Goal: Check status: Check status

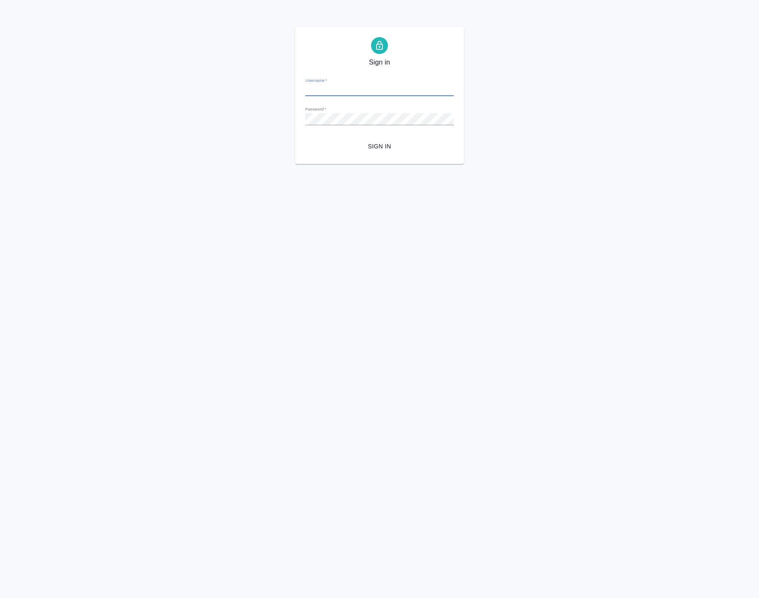
type input "[EMAIL_ADDRESS][DOMAIN_NAME]"
click at [399, 149] on span "Sign in" at bounding box center [379, 146] width 135 height 11
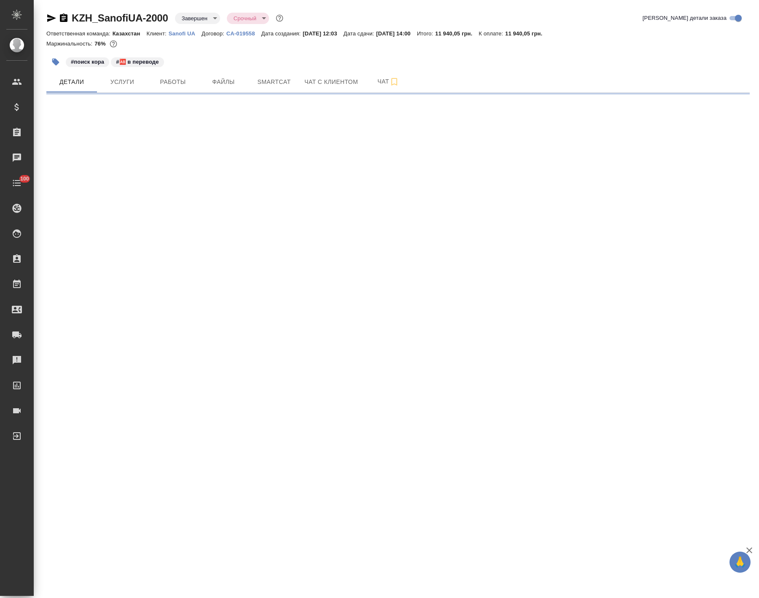
select select "RU"
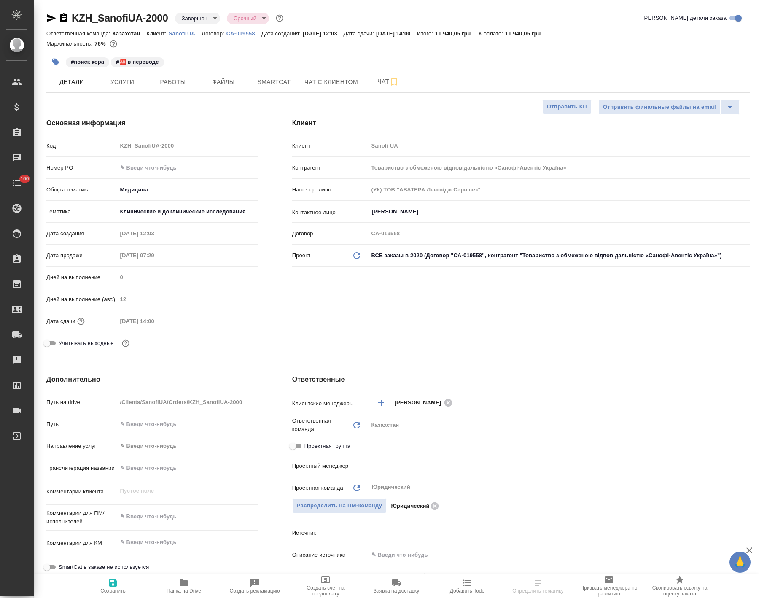
type textarea "x"
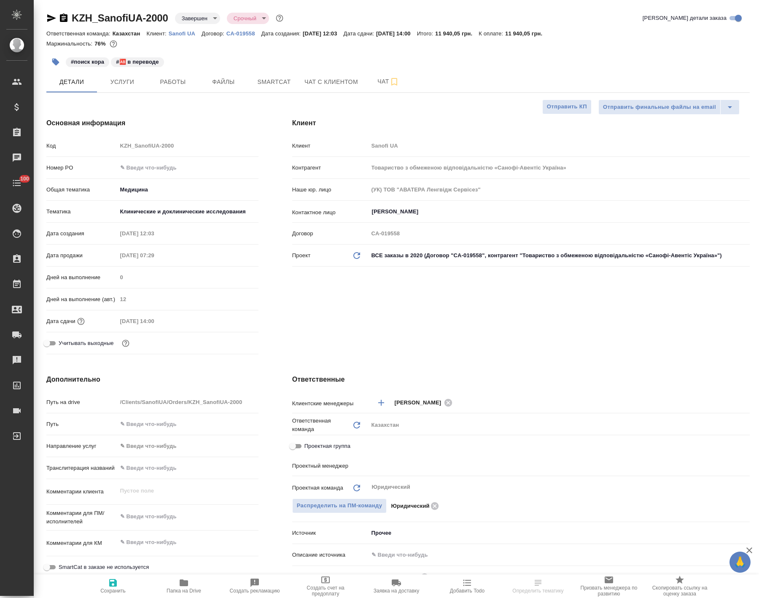
type textarea "x"
type input "Авдеенко Кирилл"
type textarea "x"
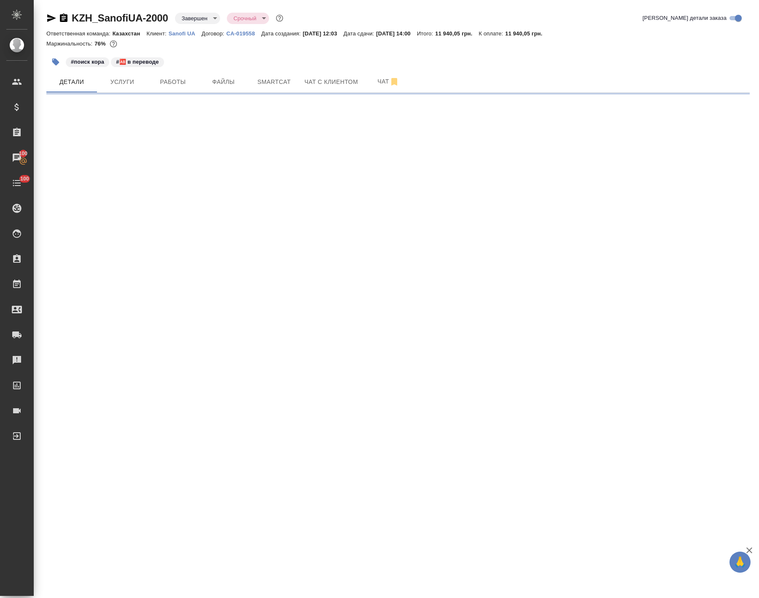
select select "RU"
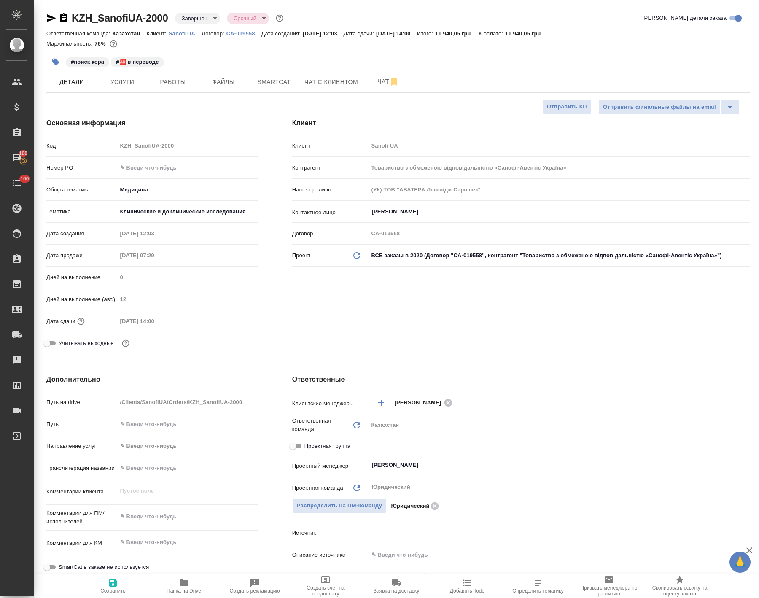
type textarea "x"
click at [171, 81] on span "Работы" at bounding box center [173, 82] width 40 height 11
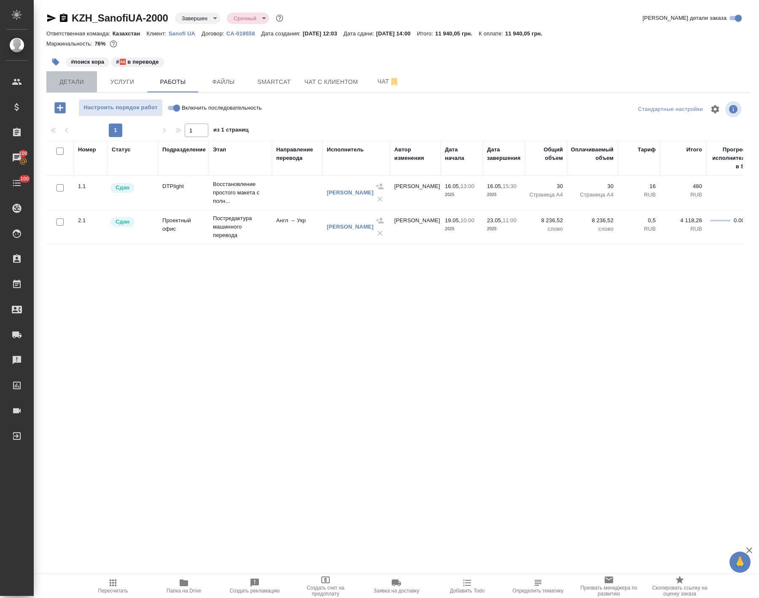
click at [78, 82] on span "Детали" at bounding box center [71, 82] width 40 height 11
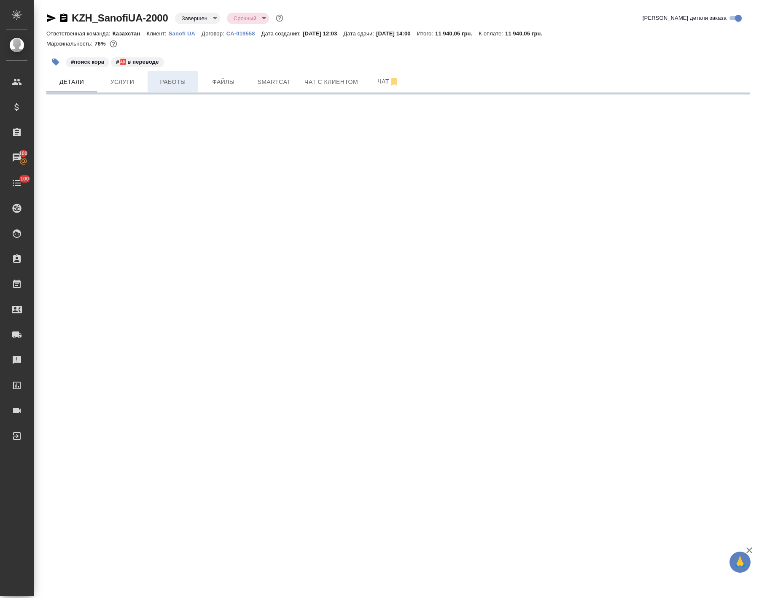
select select "RU"
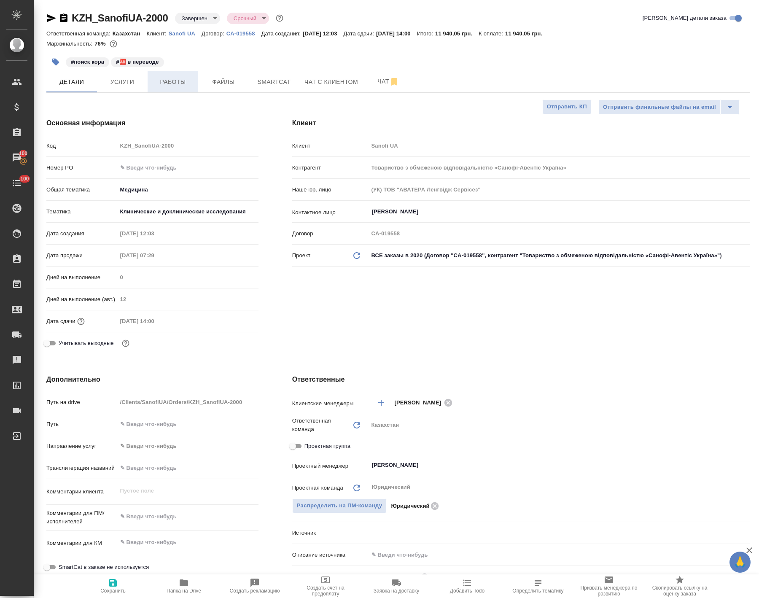
type textarea "x"
click at [164, 83] on span "Работы" at bounding box center [173, 82] width 40 height 11
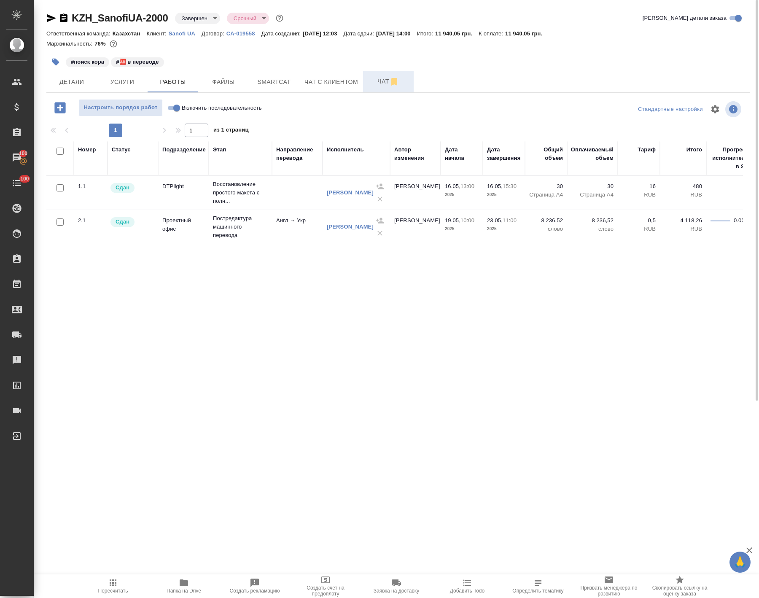
click at [372, 78] on span "Чат" at bounding box center [388, 81] width 40 height 11
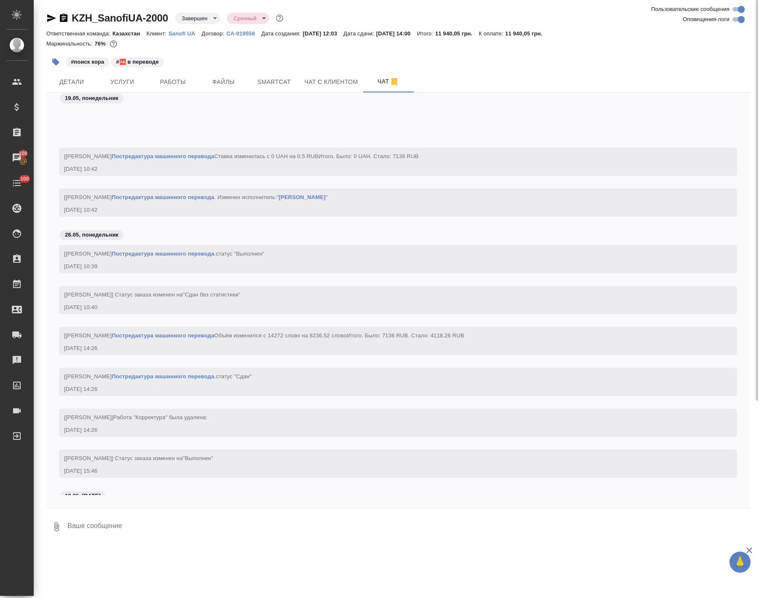
scroll to position [1414, 0]
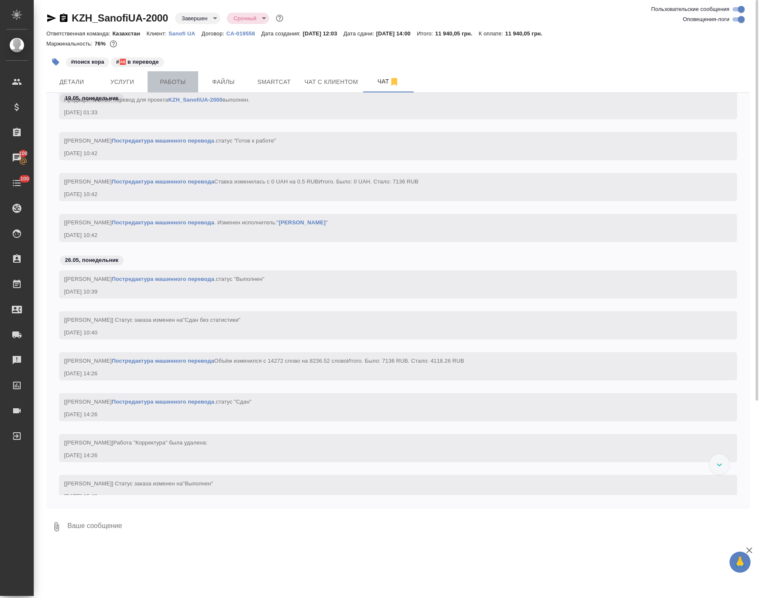
click at [180, 75] on button "Работы" at bounding box center [173, 81] width 51 height 21
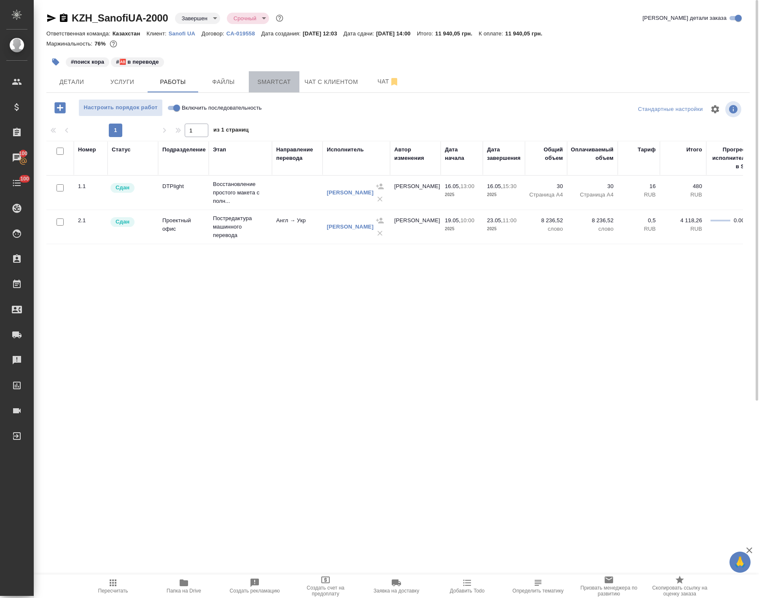
click at [285, 81] on span "Smartcat" at bounding box center [274, 82] width 40 height 11
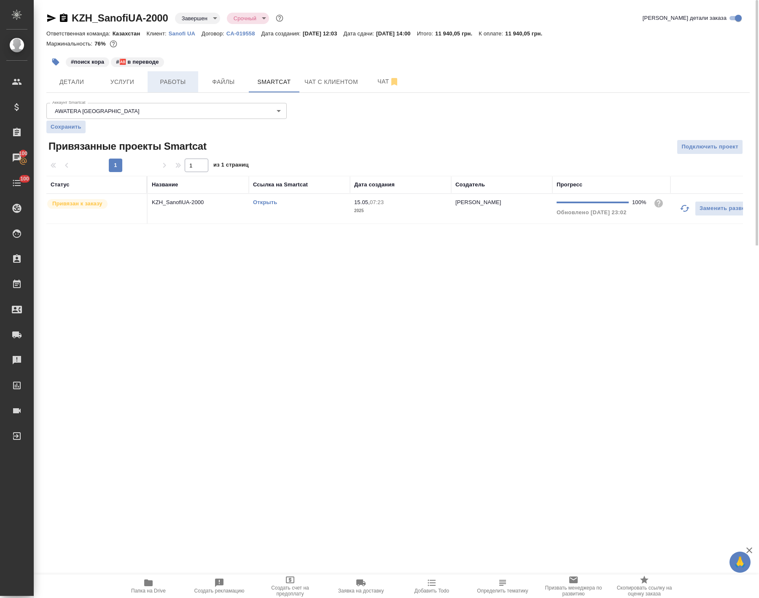
click at [184, 81] on span "Работы" at bounding box center [173, 82] width 40 height 11
